Goal: Transaction & Acquisition: Purchase product/service

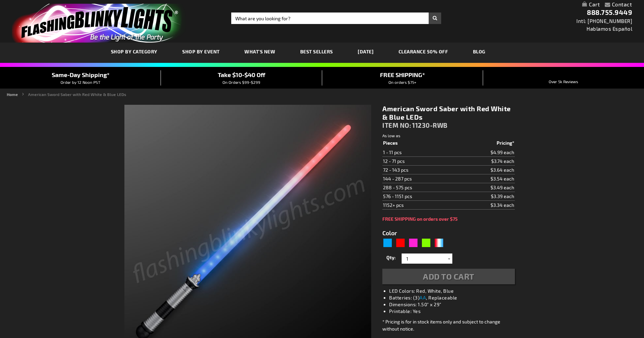
type input "5643"
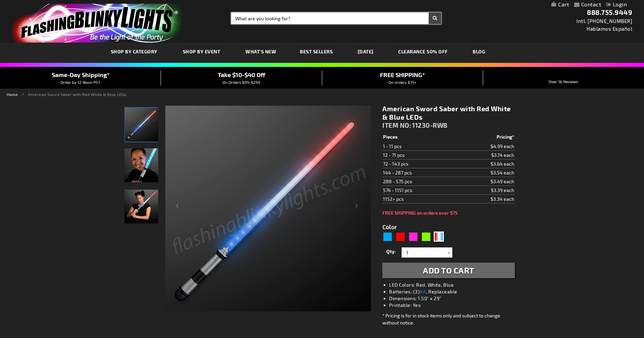
click at [261, 20] on input "Search" at bounding box center [336, 18] width 210 height 11
type input "red, white"
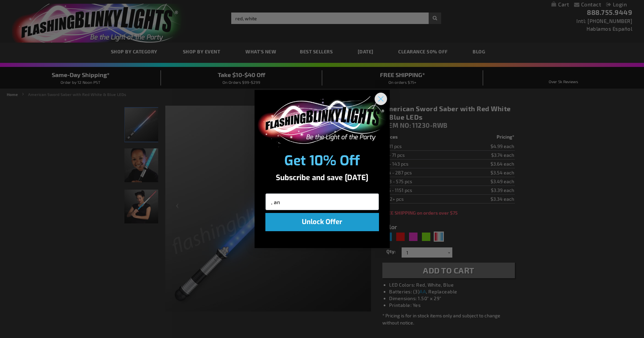
type input ", an"
click at [383, 101] on circle "Close dialog" at bounding box center [380, 98] width 11 height 11
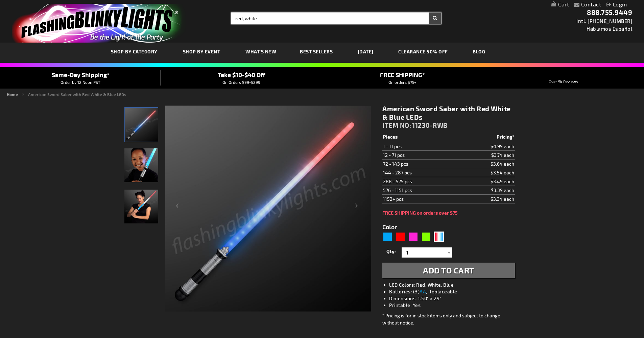
click at [261, 17] on input "red, white" at bounding box center [336, 18] width 210 height 11
type input "red, white, and blue"
click at [435, 18] on button "Search" at bounding box center [434, 18] width 13 height 11
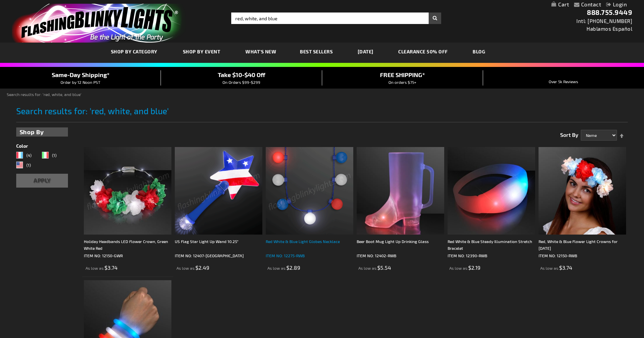
scroll to position [42, 0]
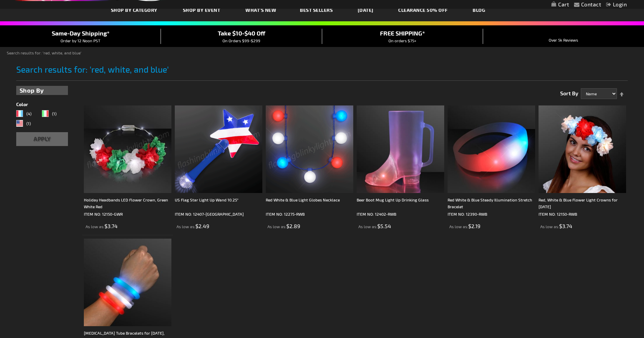
click at [302, 145] on img at bounding box center [310, 149] width 88 height 88
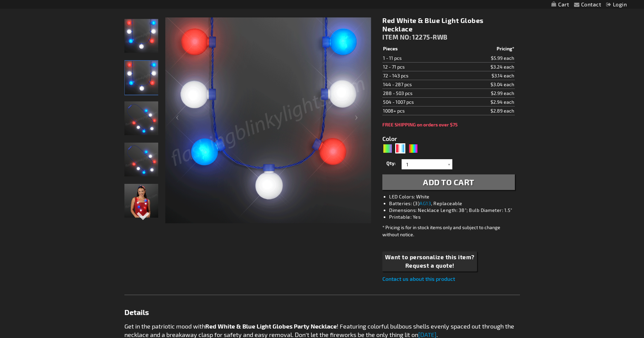
scroll to position [26, 0]
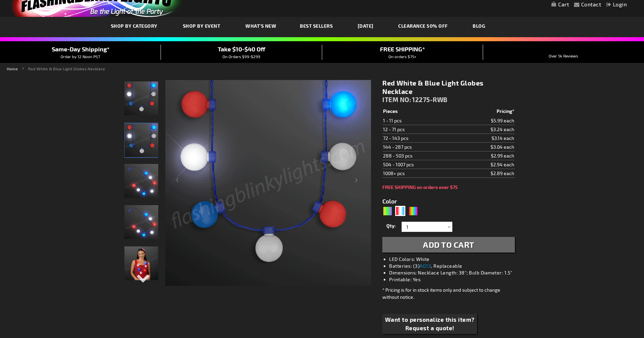
drag, startPoint x: 205, startPoint y: 27, endPoint x: 208, endPoint y: 22, distance: 5.9
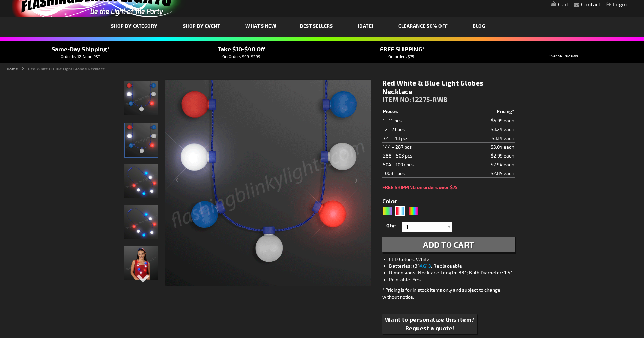
click at [208, 22] on link "Shop By Event" at bounding box center [202, 26] width 49 height 23
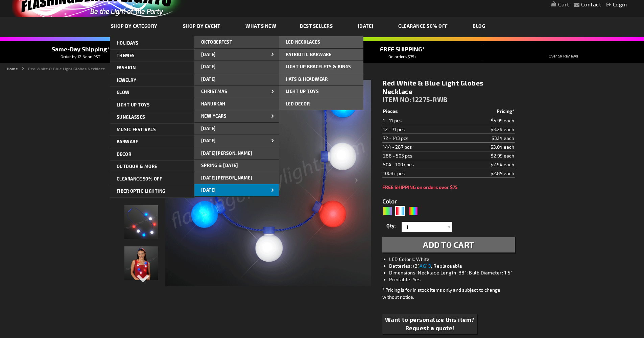
click at [216, 187] on span "[DATE]" at bounding box center [208, 189] width 15 height 5
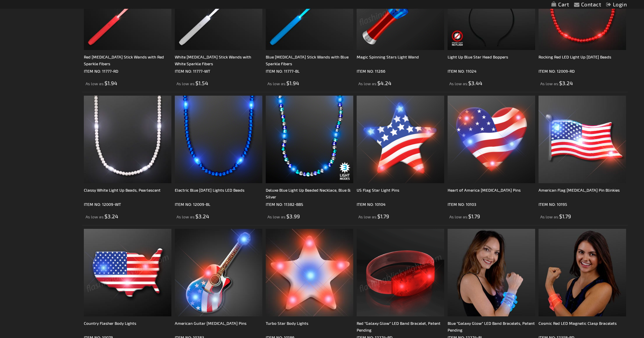
scroll to position [1406, 0]
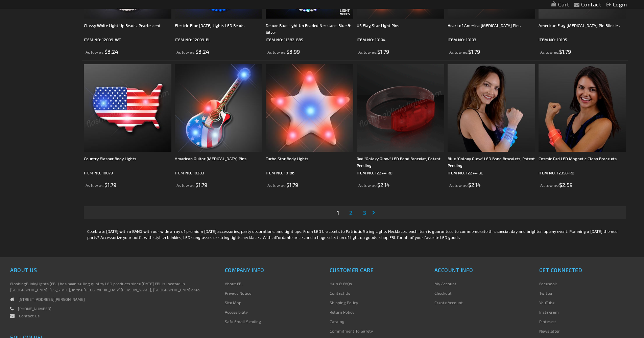
click at [351, 213] on span "2" at bounding box center [350, 212] width 3 height 7
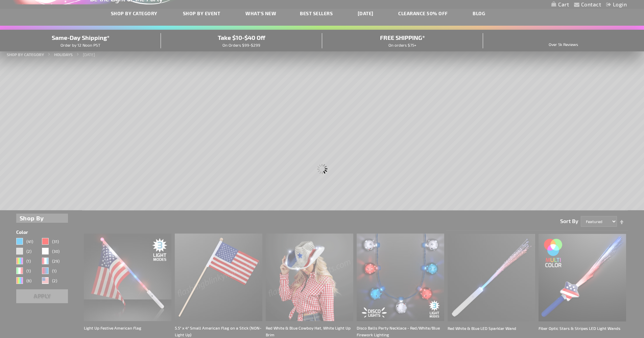
scroll to position [0, 0]
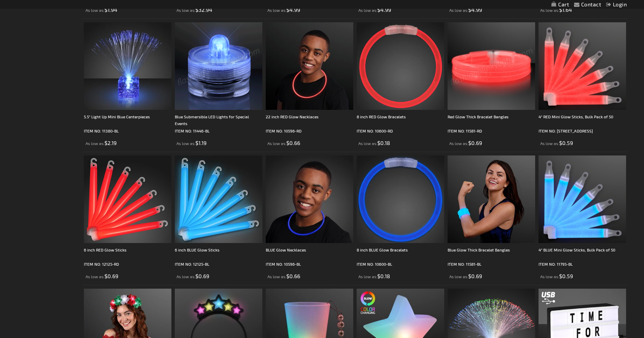
scroll to position [1435, 0]
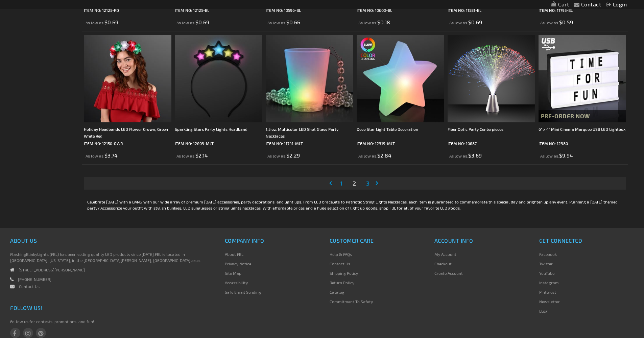
click at [368, 183] on span "3" at bounding box center [367, 182] width 3 height 7
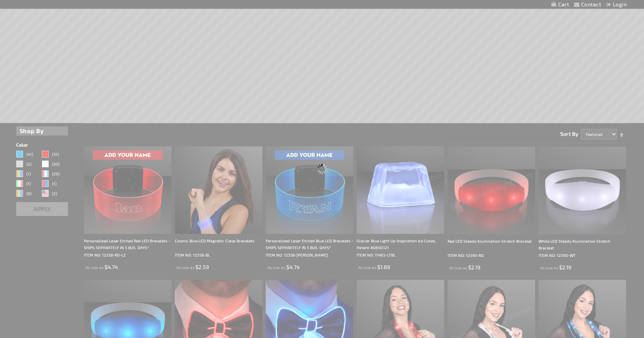
scroll to position [0, 0]
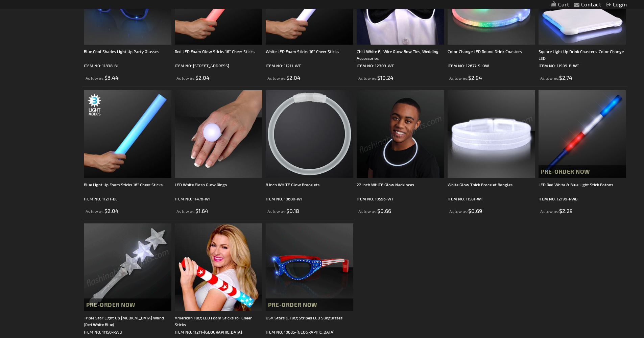
scroll to position [1483, 0]
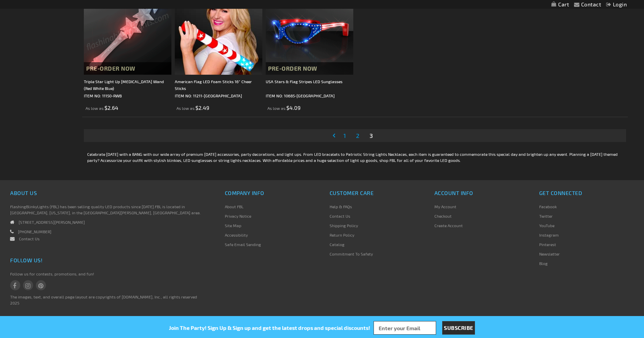
click at [358, 138] on span "2" at bounding box center [357, 135] width 3 height 7
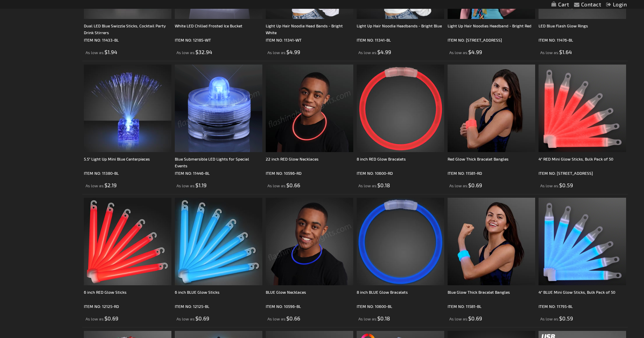
scroll to position [1397, 0]
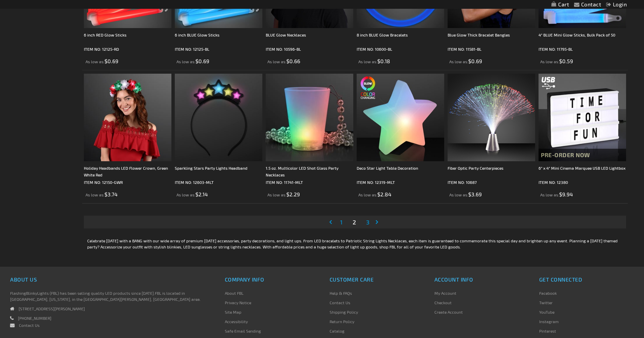
click at [343, 223] on link "Page 1" at bounding box center [341, 222] width 5 height 10
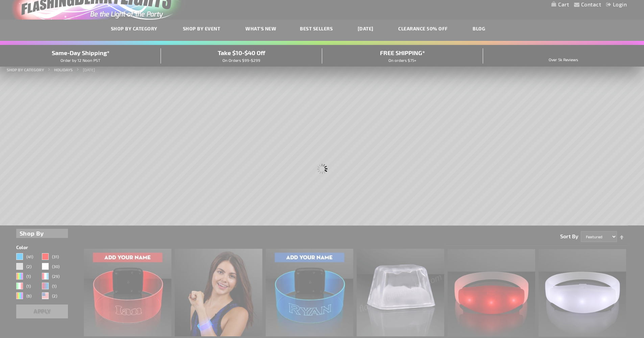
scroll to position [0, 0]
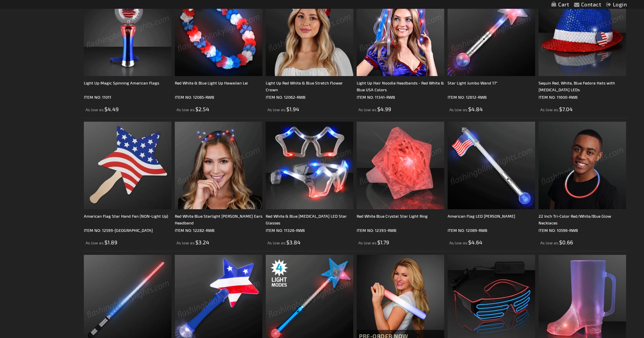
scroll to position [784, 0]
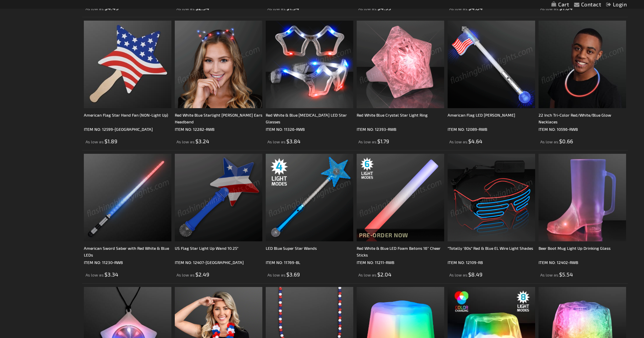
click at [481, 212] on img at bounding box center [491, 198] width 88 height 88
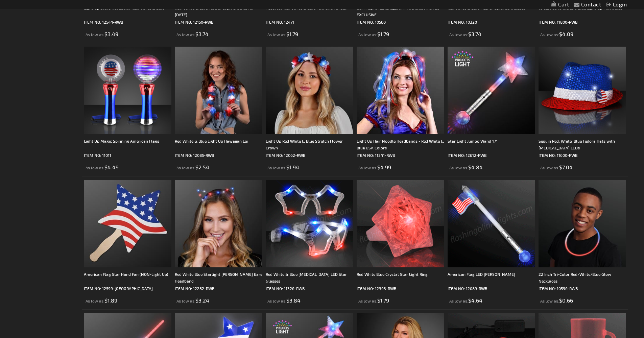
scroll to position [570, 0]
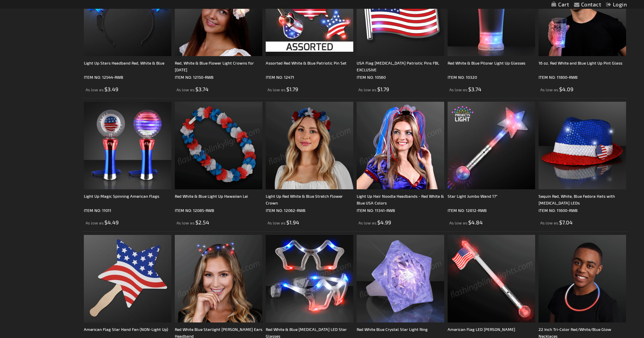
click at [300, 281] on img at bounding box center [310, 279] width 88 height 88
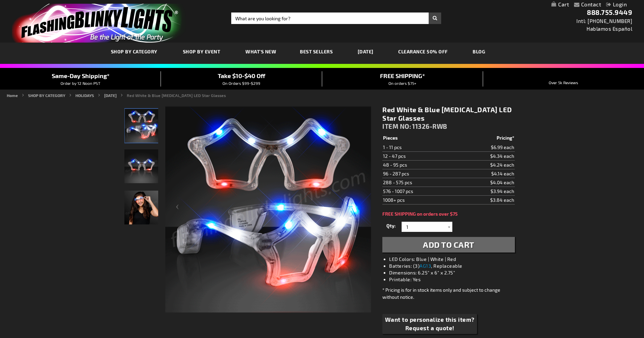
click at [135, 203] on img "Model displaying red, white and blue flashing sunglasses" at bounding box center [141, 208] width 34 height 34
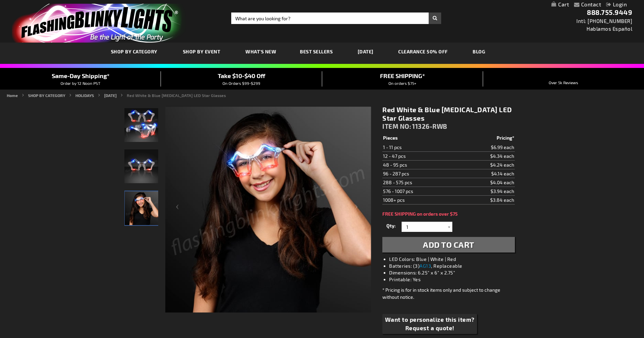
click at [141, 171] on img "red, white and blue light up, flashing sunglasses" at bounding box center [141, 166] width 34 height 34
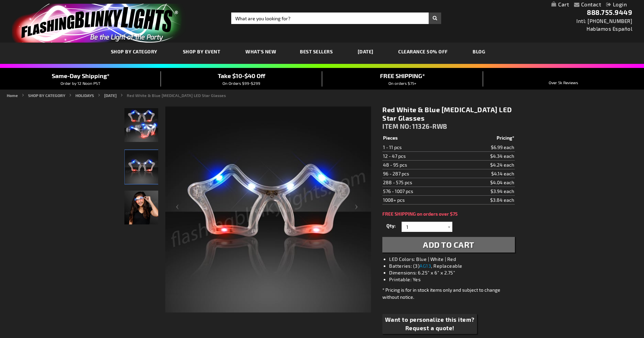
click at [141, 204] on img "Model displaying red, white and blue flashing sunglasses" at bounding box center [141, 208] width 34 height 34
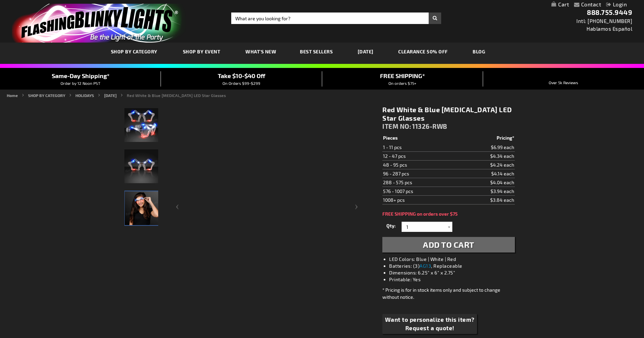
click at [140, 132] on img "red, white and blue light up, flashing sunglasses" at bounding box center [141, 125] width 34 height 34
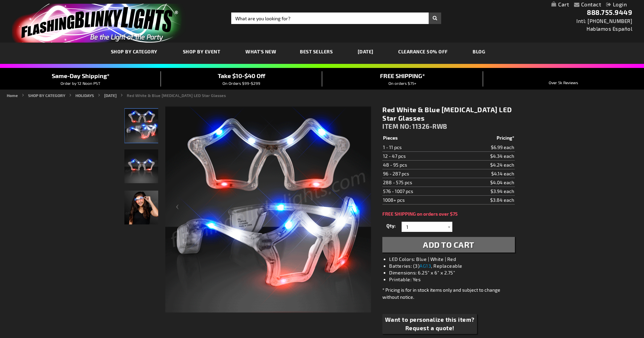
click at [136, 208] on img "Model displaying red, white and blue flashing sunglasses" at bounding box center [141, 208] width 34 height 34
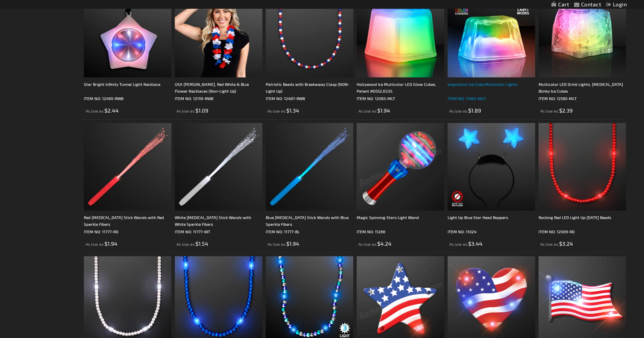
scroll to position [1320, 0]
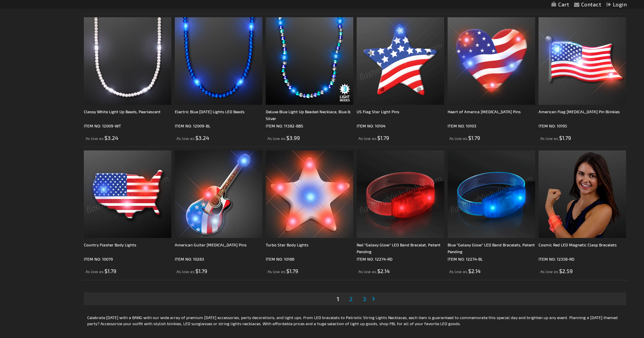
click at [350, 300] on span "2" at bounding box center [350, 298] width 3 height 7
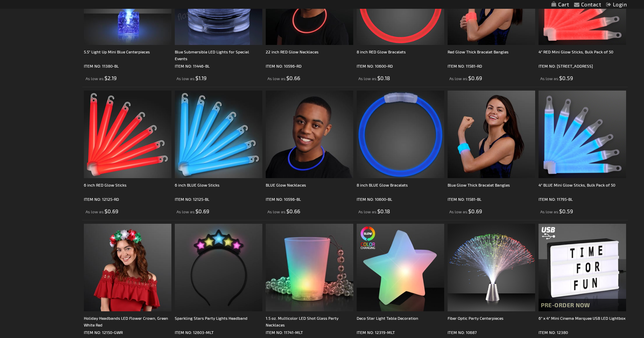
scroll to position [1483, 0]
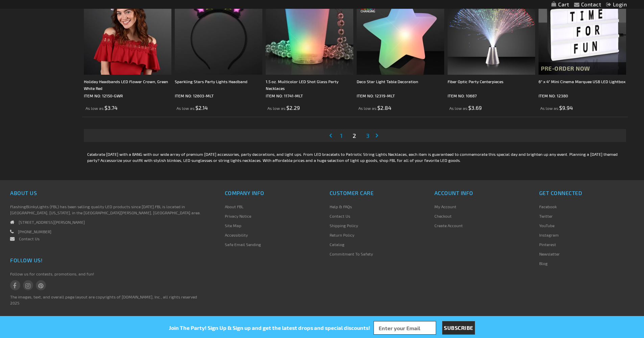
click at [368, 134] on span "3" at bounding box center [367, 135] width 3 height 7
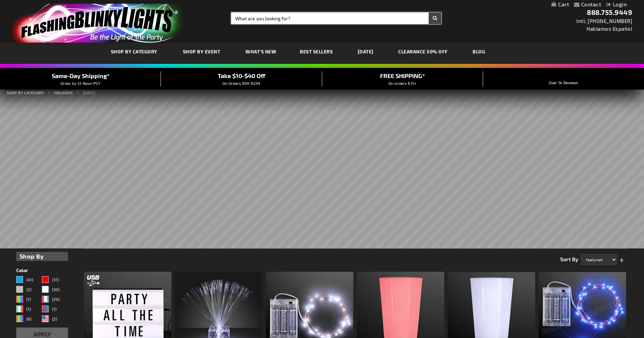
click at [273, 16] on input "Search" at bounding box center [336, 18] width 210 height 11
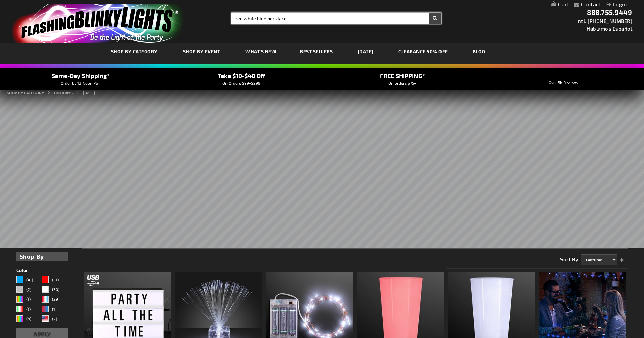
type input "red white blue necklace"
click at [435, 18] on button "Search" at bounding box center [434, 18] width 13 height 11
